Goal: Task Accomplishment & Management: Use online tool/utility

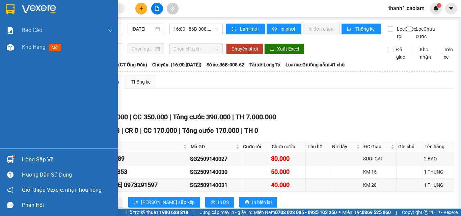
click at [14, 10] on img at bounding box center [10, 9] width 9 height 10
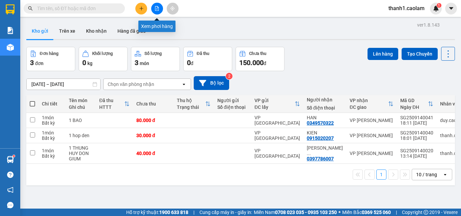
click at [161, 5] on button at bounding box center [157, 9] width 12 height 12
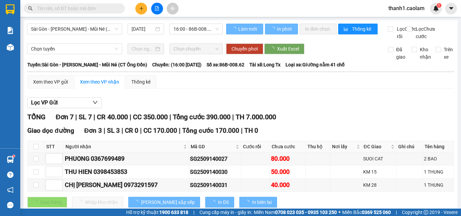
click at [94, 38] on div "Sài Gòn - [PERSON_NAME] - Mũi Né (CT Ông Đồn) [DATE] 16:00 - 86B-008.62" at bounding box center [125, 32] width 196 height 17
click at [99, 32] on span "Sài Gòn - [PERSON_NAME] - Mũi Né (CT Ông Đồn)" at bounding box center [74, 29] width 87 height 10
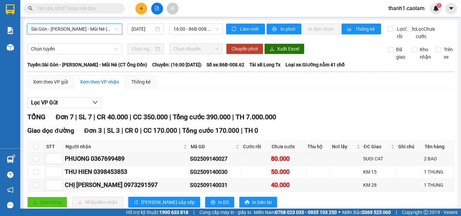
click at [105, 28] on span "Sài Gòn - [PERSON_NAME] - Mũi Né (CT Ông Đồn)" at bounding box center [74, 29] width 87 height 10
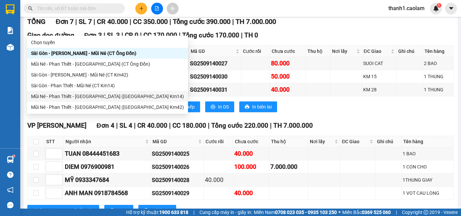
scroll to position [101, 0]
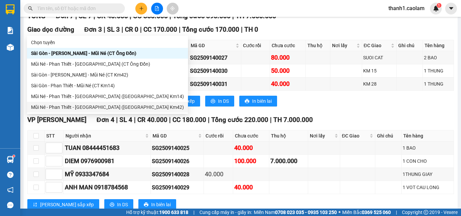
click at [103, 105] on div "Mũi Né - Phan Thiết - [GEOGRAPHIC_DATA] ([GEOGRAPHIC_DATA] Km42)" at bounding box center [107, 106] width 153 height 7
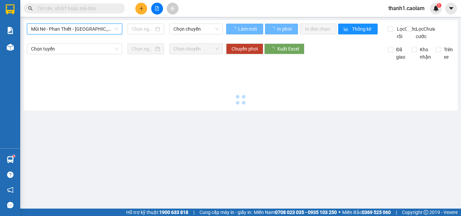
type input "[DATE]"
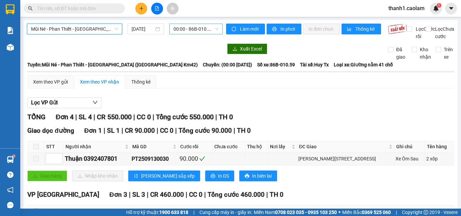
click at [195, 29] on span "00:00 - 86B-010.59" at bounding box center [195, 29] width 45 height 10
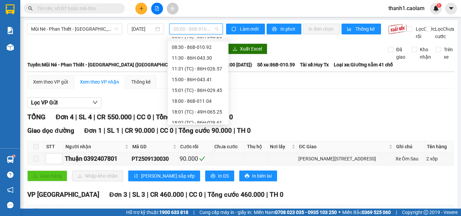
scroll to position [97, 0]
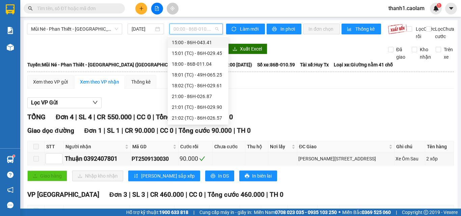
click at [205, 41] on div "15:00 - 86H-043.41" at bounding box center [198, 42] width 53 height 7
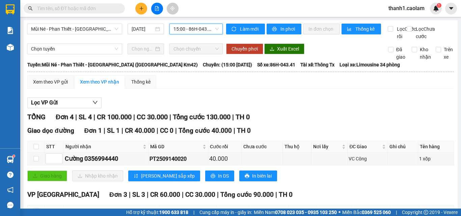
scroll to position [89, 0]
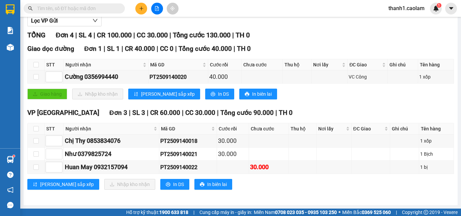
click at [40, 129] on th at bounding box center [36, 128] width 17 height 11
click at [35, 129] on input "checkbox" at bounding box center [35, 128] width 5 height 5
checkbox input "true"
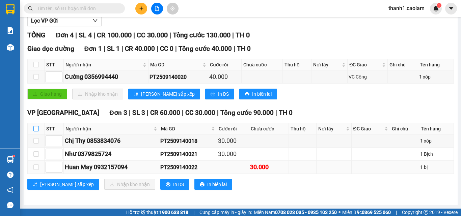
checkbox input "true"
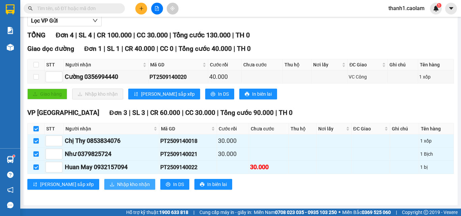
click at [117, 184] on span "Nhập kho nhận" at bounding box center [133, 184] width 33 height 7
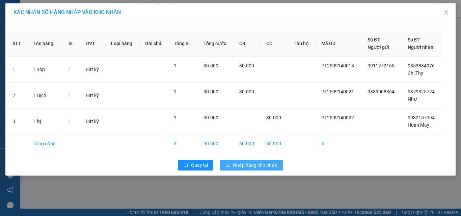
click at [249, 164] on span "Nhập hàng kho nhận" at bounding box center [255, 164] width 45 height 7
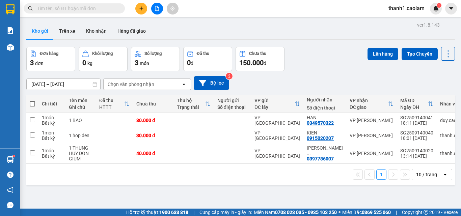
click at [160, 7] on button at bounding box center [157, 9] width 12 height 12
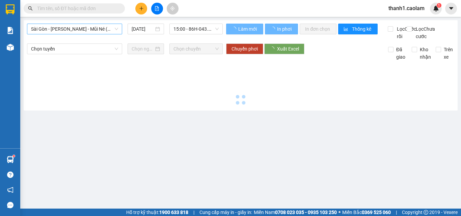
click at [107, 29] on span "Sài Gòn - [PERSON_NAME] - Mũi Né (CT Ông Đồn)" at bounding box center [74, 29] width 87 height 10
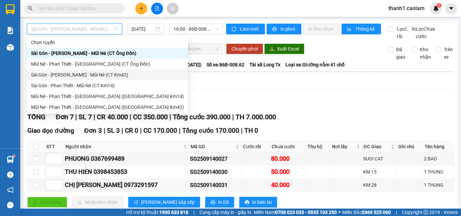
click at [107, 76] on div "Sài Gòn - [PERSON_NAME] - Mũi Né (CT Km42)" at bounding box center [107, 74] width 153 height 7
type input "[DATE]"
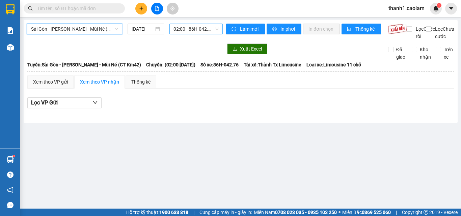
click at [193, 27] on span "02:00 - 86H-042.76" at bounding box center [195, 29] width 45 height 10
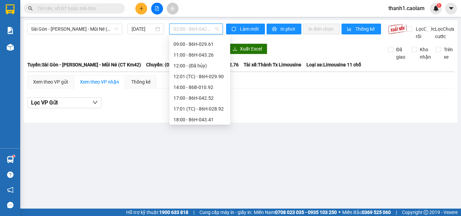
scroll to position [97, 0]
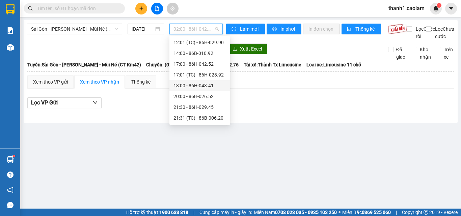
click at [203, 88] on div "18:00 - 86H-043.41" at bounding box center [199, 85] width 53 height 7
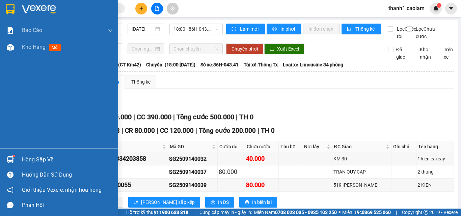
click at [11, 5] on img at bounding box center [10, 9] width 9 height 10
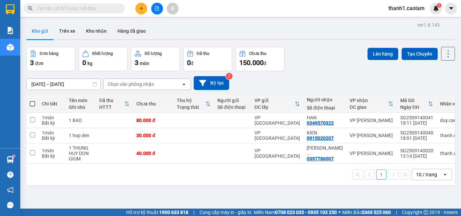
click at [31, 117] on td at bounding box center [32, 120] width 12 height 15
checkbox input "true"
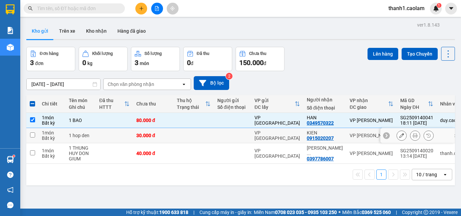
click at [35, 135] on td at bounding box center [32, 135] width 12 height 15
checkbox input "true"
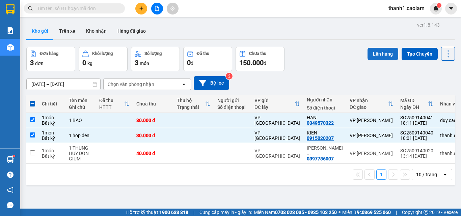
click at [369, 53] on button "Lên hàng" at bounding box center [382, 54] width 31 height 12
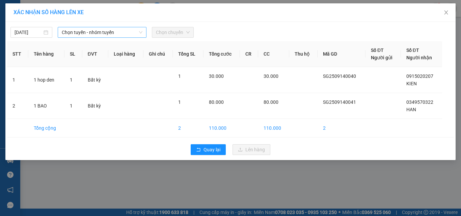
click at [91, 33] on span "Chọn tuyến - nhóm tuyến" at bounding box center [102, 32] width 81 height 10
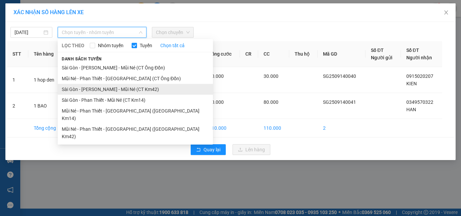
click at [155, 89] on li "Sài Gòn - [PERSON_NAME] - Mũi Né (CT Km42)" at bounding box center [135, 89] width 155 height 11
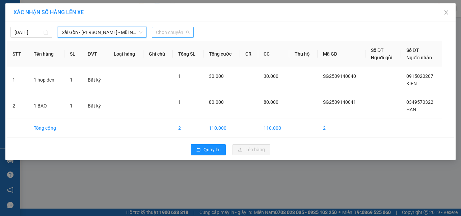
click at [187, 29] on span "Chọn chuyến" at bounding box center [173, 32] width 34 height 10
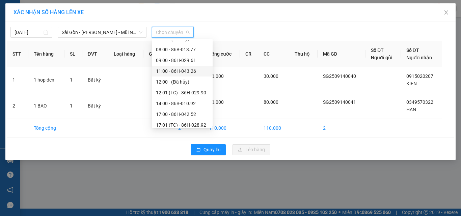
scroll to position [97, 0]
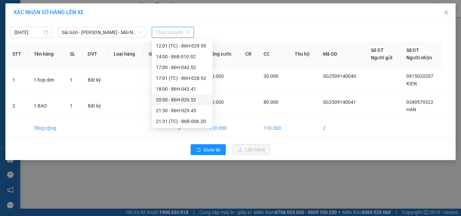
click at [192, 98] on div "20:00 - 86H-026.52" at bounding box center [182, 99] width 53 height 7
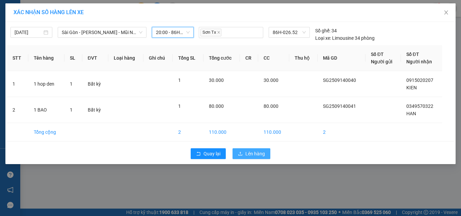
click at [262, 154] on span "Lên hàng" at bounding box center [255, 153] width 20 height 7
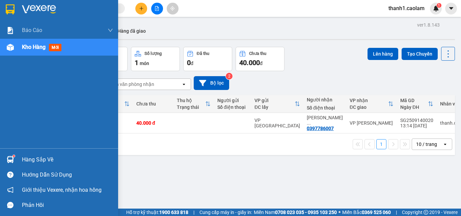
click at [12, 3] on div at bounding box center [10, 9] width 12 height 12
click at [6, 8] on img at bounding box center [10, 9] width 9 height 10
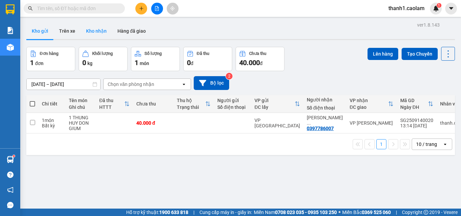
drag, startPoint x: 102, startPoint y: 33, endPoint x: 108, endPoint y: 29, distance: 7.8
click at [102, 33] on button "Kho nhận" at bounding box center [96, 31] width 31 height 16
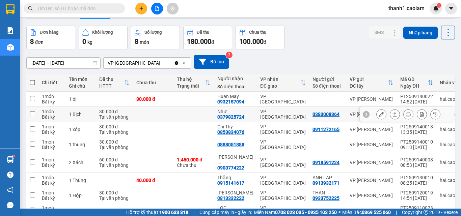
scroll to position [56, 0]
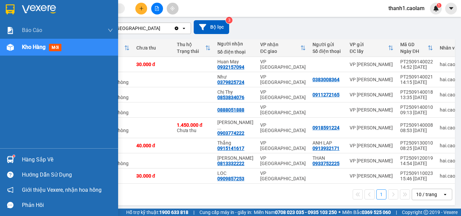
click at [8, 7] on img at bounding box center [10, 9] width 9 height 10
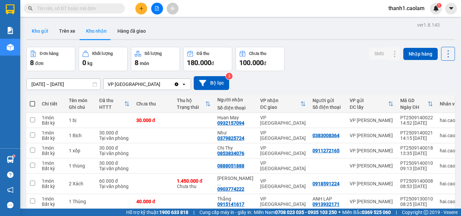
click at [37, 34] on button "Kho gửi" at bounding box center [39, 31] width 27 height 16
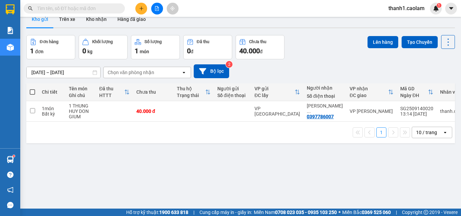
scroll to position [31, 0]
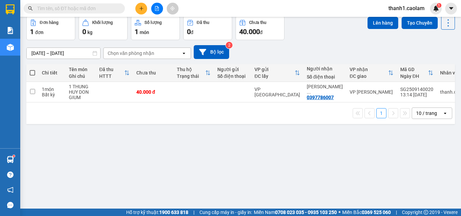
click at [147, 10] on div at bounding box center [156, 9] width 51 height 12
click at [145, 11] on button at bounding box center [141, 9] width 12 height 12
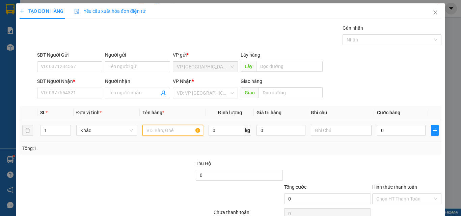
click at [166, 130] on input "text" at bounding box center [172, 130] width 61 height 11
type input "1 KIEN"
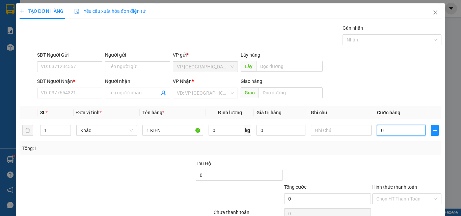
type input "3"
type input "30"
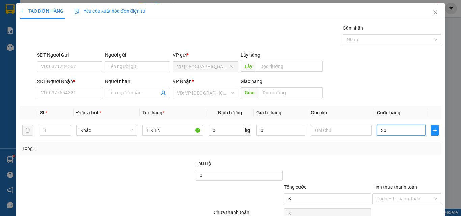
type input "30"
type input "30.000"
click at [91, 89] on input "SĐT Người Nhận *" at bounding box center [69, 93] width 65 height 11
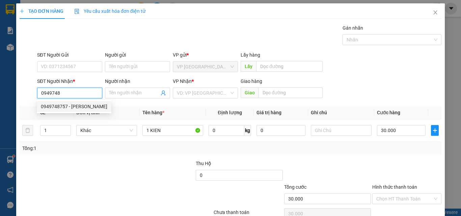
click at [75, 101] on div "0949748757 - [PERSON_NAME]" at bounding box center [74, 106] width 75 height 11
type input "0949748757"
type input "VY"
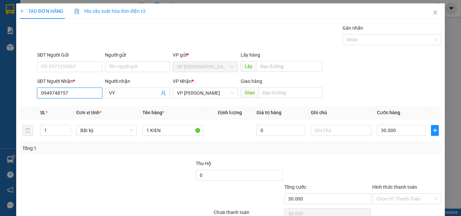
scroll to position [33, 0]
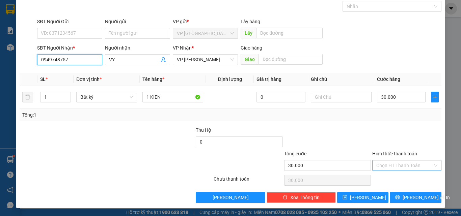
type input "0949748757"
click at [403, 163] on input "Hình thức thanh toán" at bounding box center [404, 165] width 56 height 10
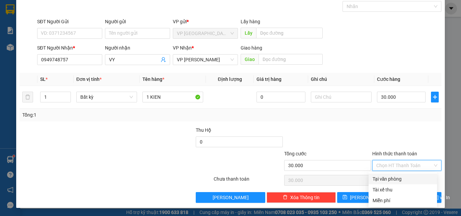
click at [401, 178] on div "Tại văn phòng" at bounding box center [402, 178] width 60 height 7
type input "0"
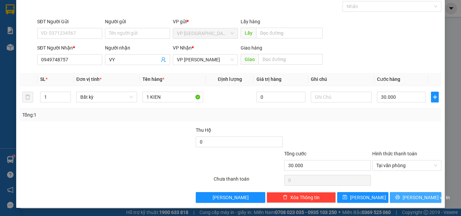
click at [417, 199] on span "[PERSON_NAME] và In" at bounding box center [425, 197] width 47 height 7
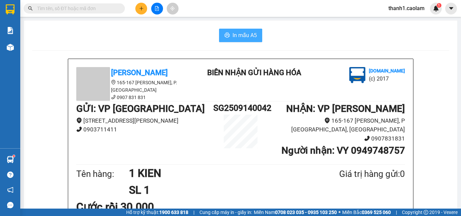
click at [240, 35] on span "In mẫu A5" at bounding box center [244, 35] width 24 height 8
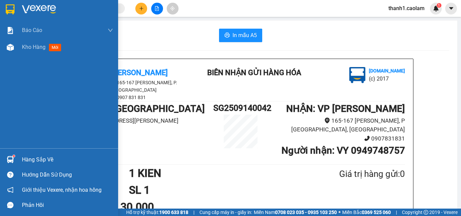
click at [20, 16] on div at bounding box center [59, 11] width 118 height 22
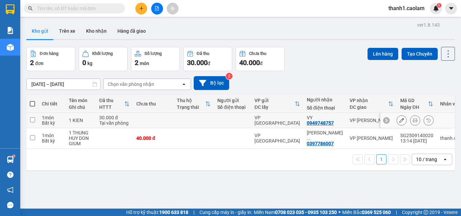
click at [33, 121] on input "checkbox" at bounding box center [32, 119] width 5 height 5
checkbox input "true"
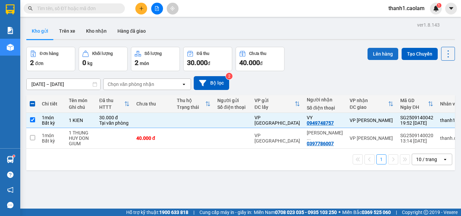
click at [367, 57] on button "Lên hàng" at bounding box center [382, 54] width 31 height 12
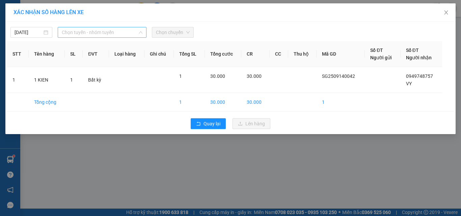
drag, startPoint x: 81, startPoint y: 34, endPoint x: 120, endPoint y: 63, distance: 48.6
click at [81, 34] on span "Chọn tuyến - nhóm tuyến" at bounding box center [102, 32] width 81 height 10
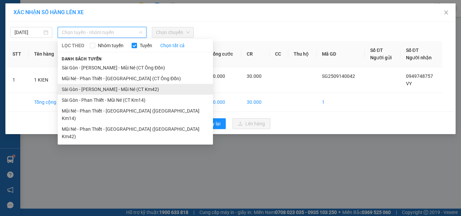
click at [143, 90] on li "Sài Gòn - [PERSON_NAME] - Mũi Né (CT Km42)" at bounding box center [135, 89] width 155 height 11
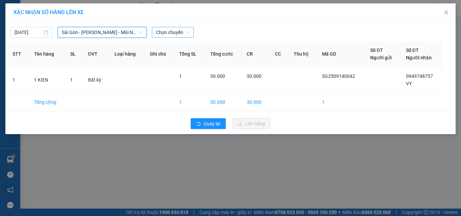
click at [172, 37] on span "Chọn chuyến" at bounding box center [173, 32] width 34 height 10
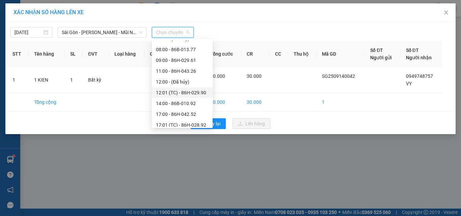
scroll to position [97, 0]
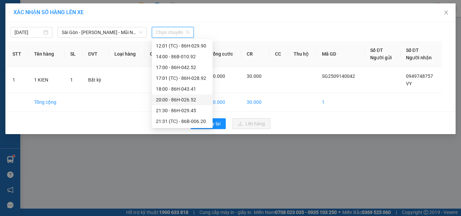
click at [180, 99] on div "20:00 - 86H-026.52" at bounding box center [182, 99] width 53 height 7
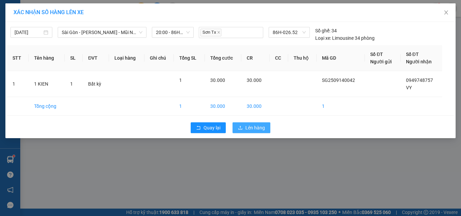
click at [241, 122] on button "Lên hàng" at bounding box center [251, 127] width 38 height 11
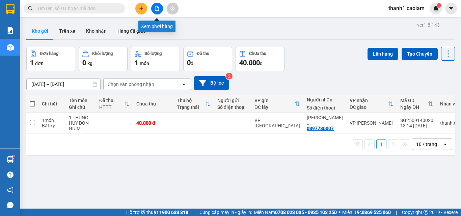
click at [154, 10] on button at bounding box center [157, 9] width 12 height 12
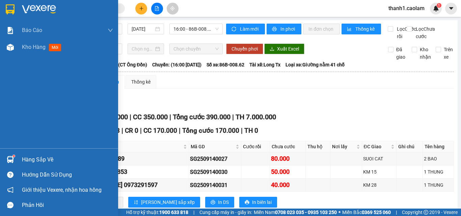
click at [7, 9] on img at bounding box center [10, 9] width 9 height 10
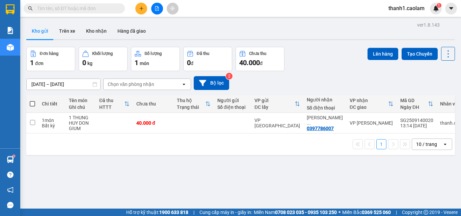
click at [149, 13] on div at bounding box center [156, 9] width 51 height 12
click at [156, 4] on button at bounding box center [157, 9] width 12 height 12
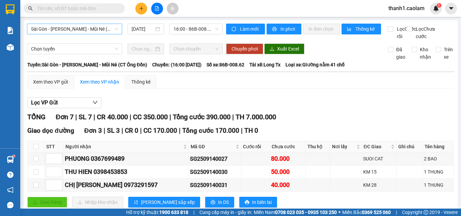
click at [103, 25] on span "Sài Gòn - [PERSON_NAME] - Mũi Né (CT Ông Đồn)" at bounding box center [74, 29] width 87 height 10
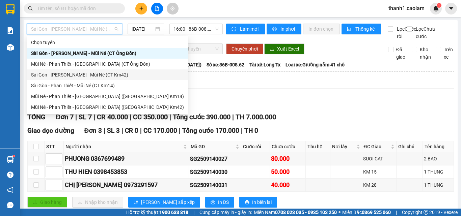
click at [116, 74] on div "Sài Gòn - [PERSON_NAME] - Mũi Né (CT Km42)" at bounding box center [107, 74] width 153 height 7
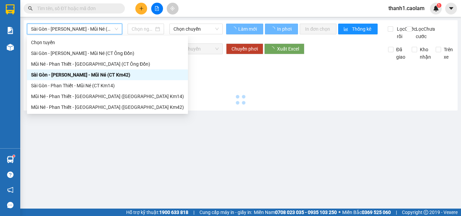
type input "[DATE]"
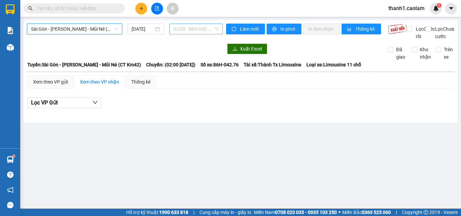
click at [198, 25] on span "02:00 - 86H-042.76" at bounding box center [195, 29] width 45 height 10
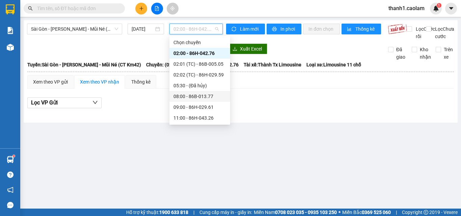
scroll to position [97, 0]
click at [203, 97] on div "20:00 - 86H-026.52" at bounding box center [199, 96] width 53 height 7
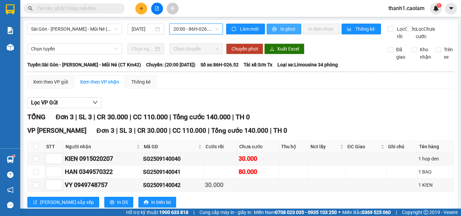
click at [285, 29] on span "In phơi" at bounding box center [288, 28] width 16 height 7
click at [398, 6] on span "thanh1.caolam" at bounding box center [406, 8] width 47 height 8
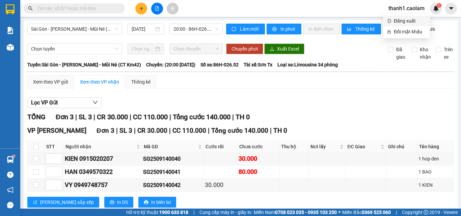
click at [403, 19] on span "Đăng xuất" at bounding box center [409, 20] width 32 height 7
